Goal: Task Accomplishment & Management: Use online tool/utility

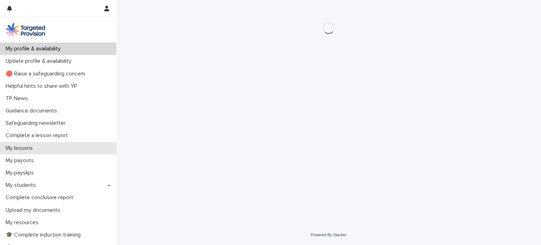
drag, startPoint x: 0, startPoint y: 0, endPoint x: 55, endPoint y: 145, distance: 155.4
click at [55, 145] on div "My lessons" at bounding box center [58, 148] width 116 height 12
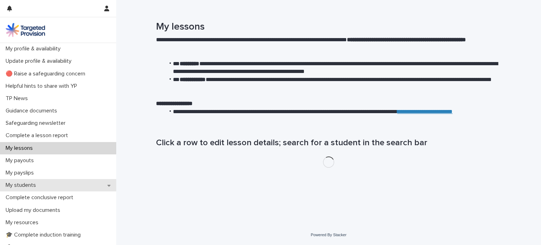
click at [39, 183] on p "My students" at bounding box center [22, 185] width 39 height 7
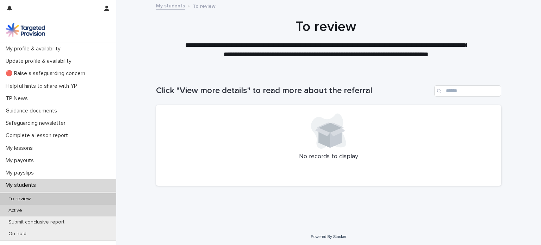
click at [30, 207] on div "Active" at bounding box center [58, 211] width 116 height 12
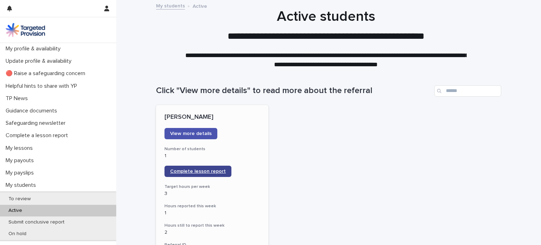
click at [190, 168] on link "Complete lesson report" at bounding box center [198, 171] width 67 height 11
click at [203, 169] on span "Complete lesson report" at bounding box center [198, 171] width 56 height 5
